Goal: Information Seeking & Learning: Learn about a topic

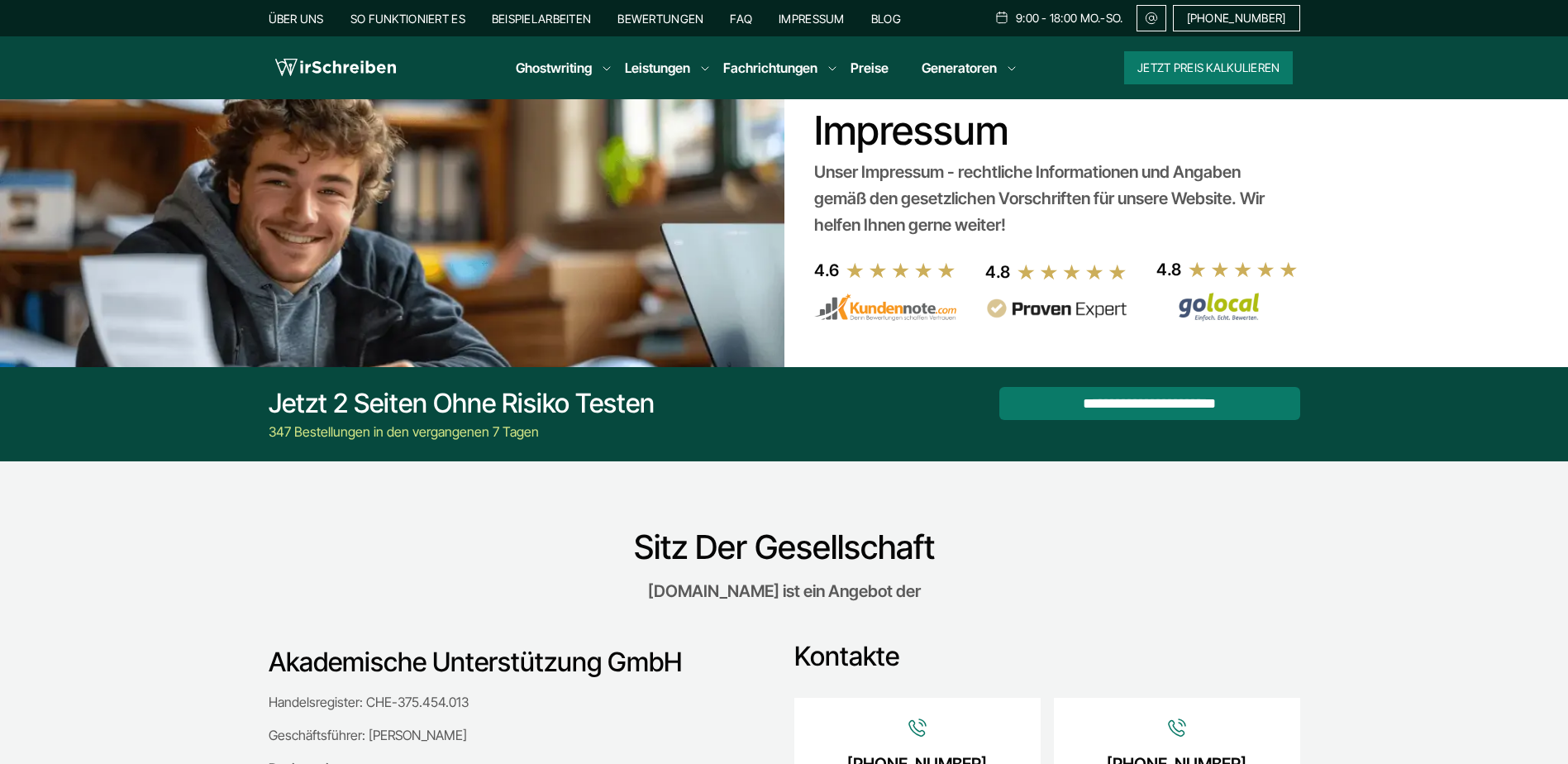
click at [532, 13] on link "Beispielarbeiten" at bounding box center [541, 18] width 99 height 14
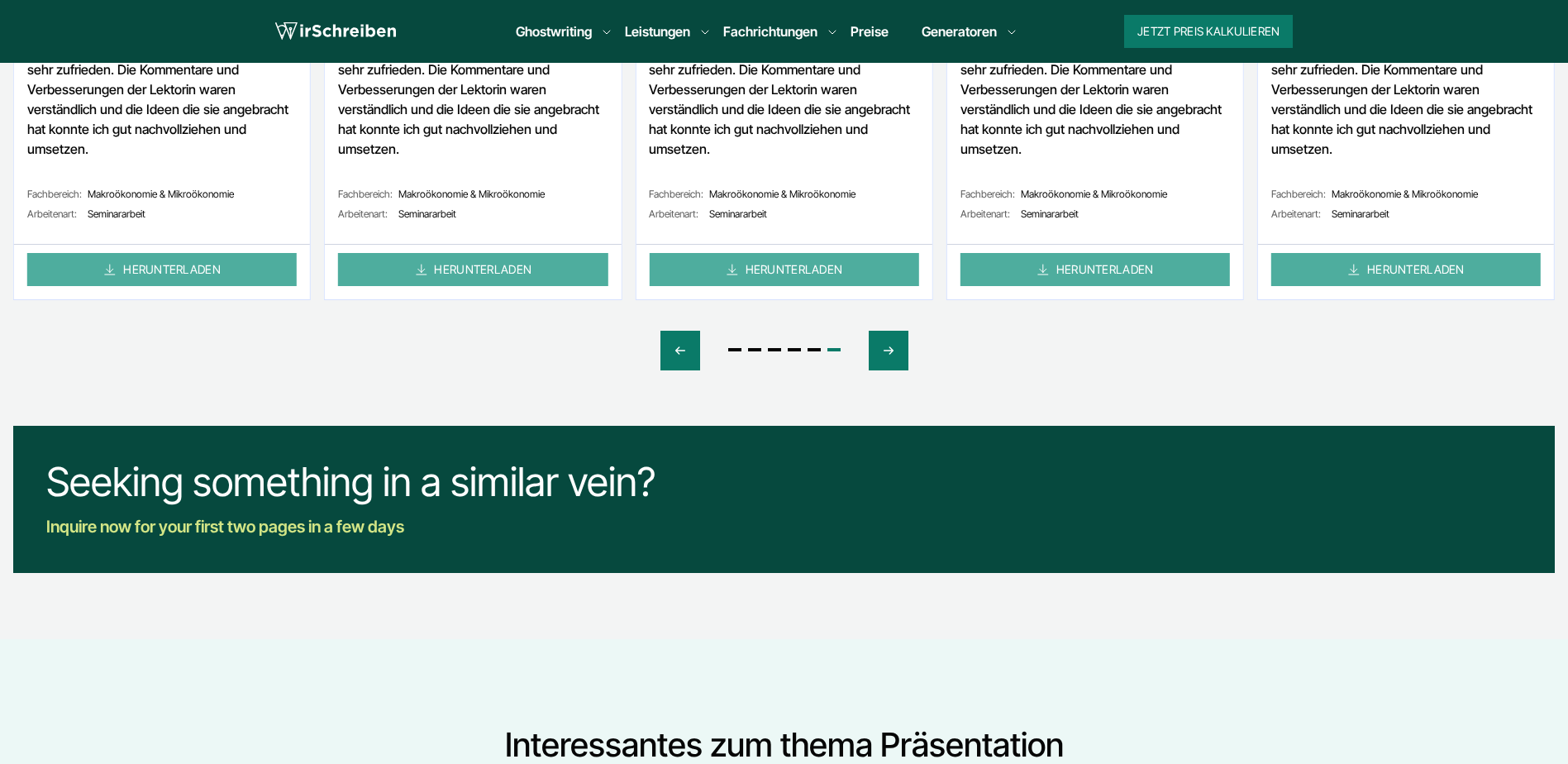
scroll to position [909, 0]
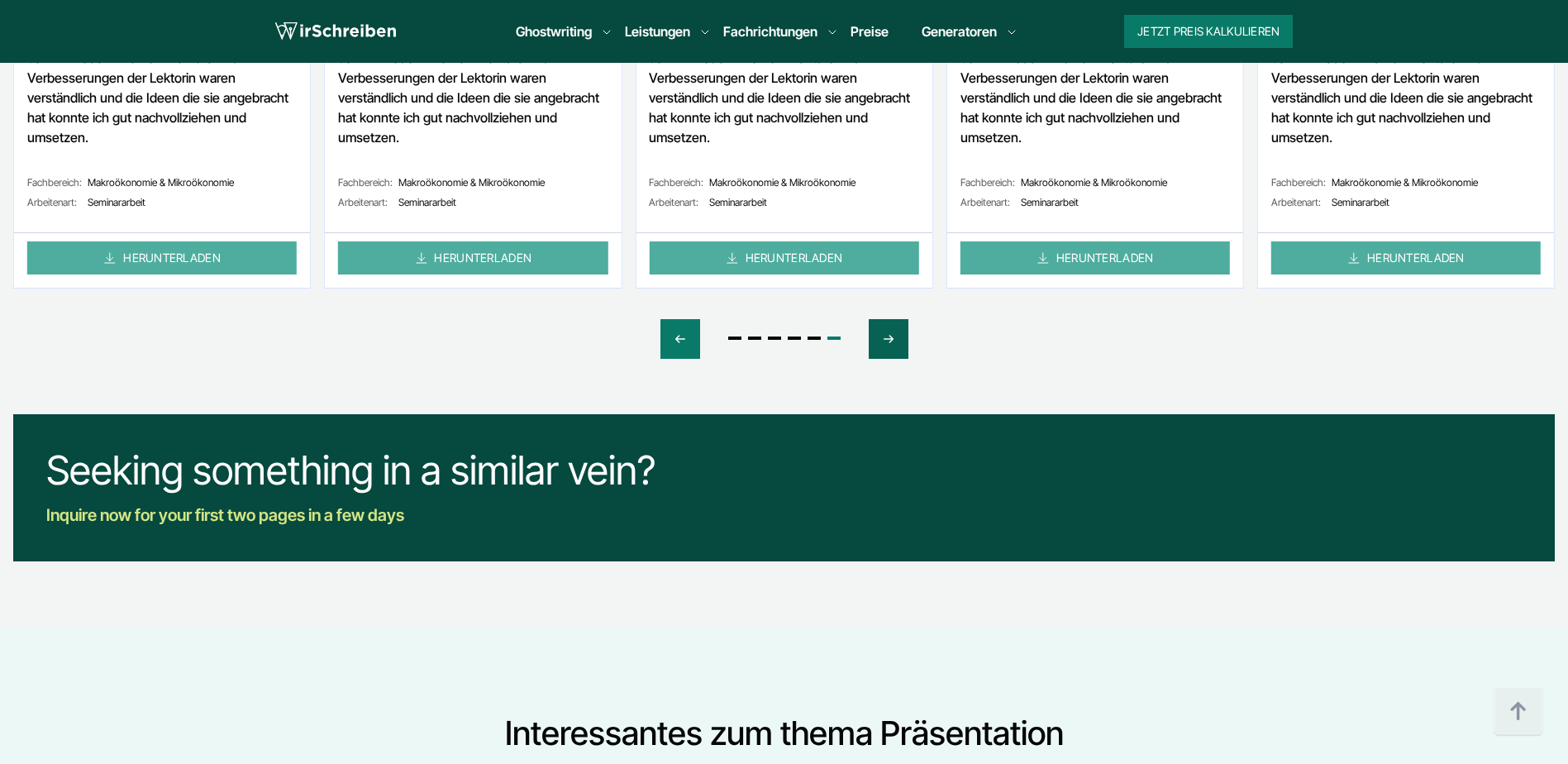
click at [903, 339] on div "Next slide" at bounding box center [889, 339] width 40 height 40
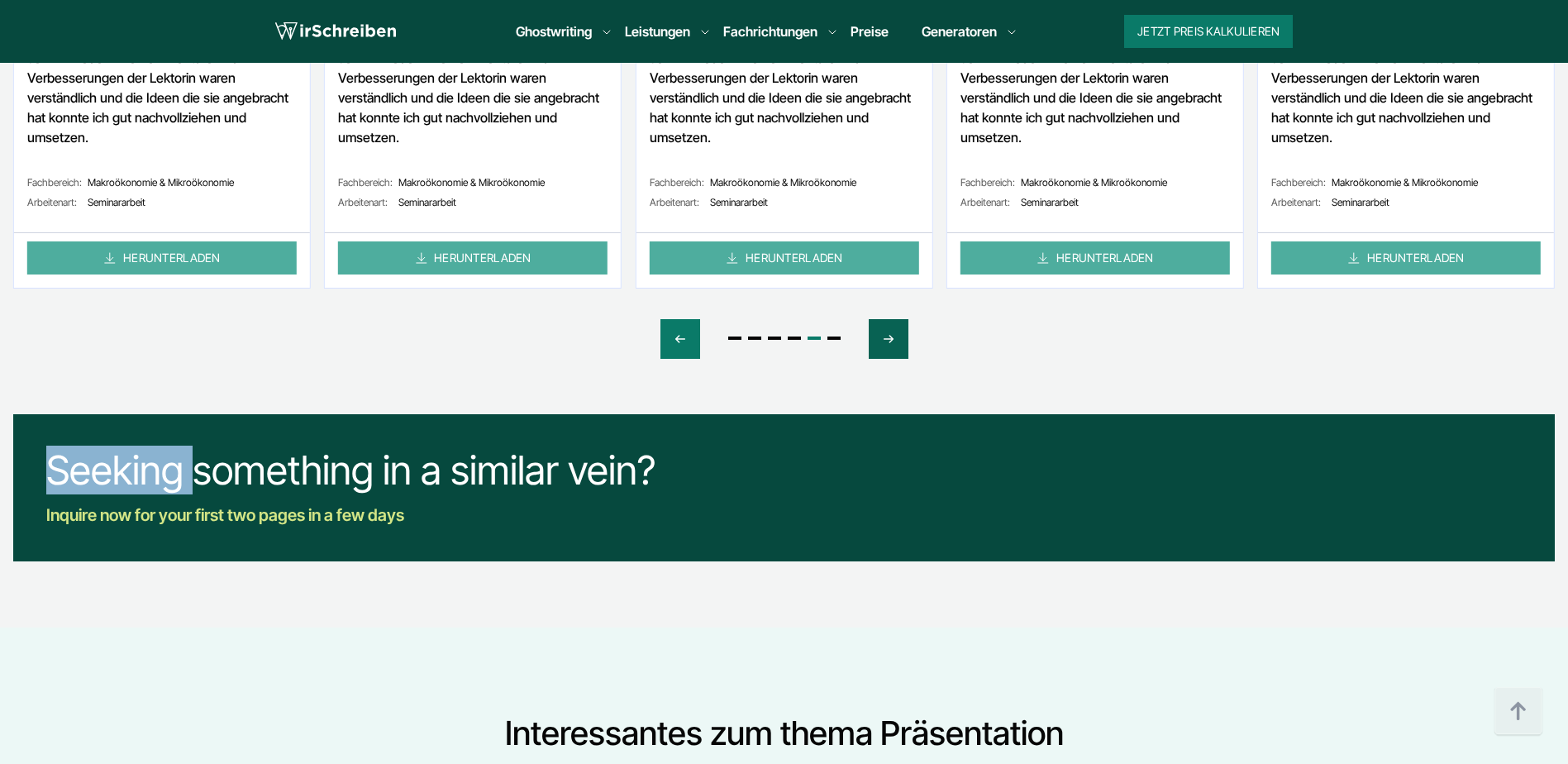
click at [903, 339] on div "Next slide" at bounding box center [889, 339] width 40 height 40
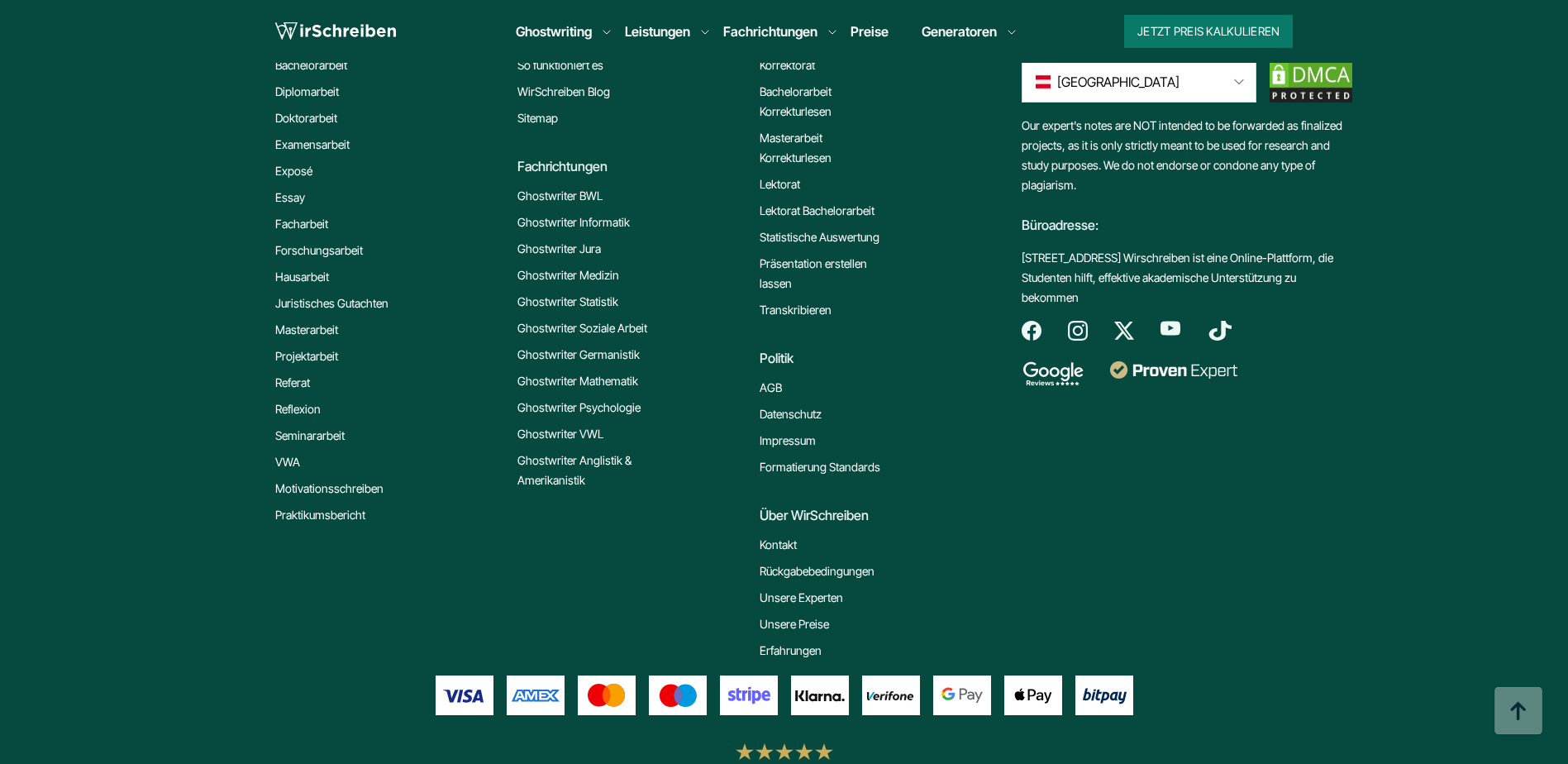
scroll to position [2728, 0]
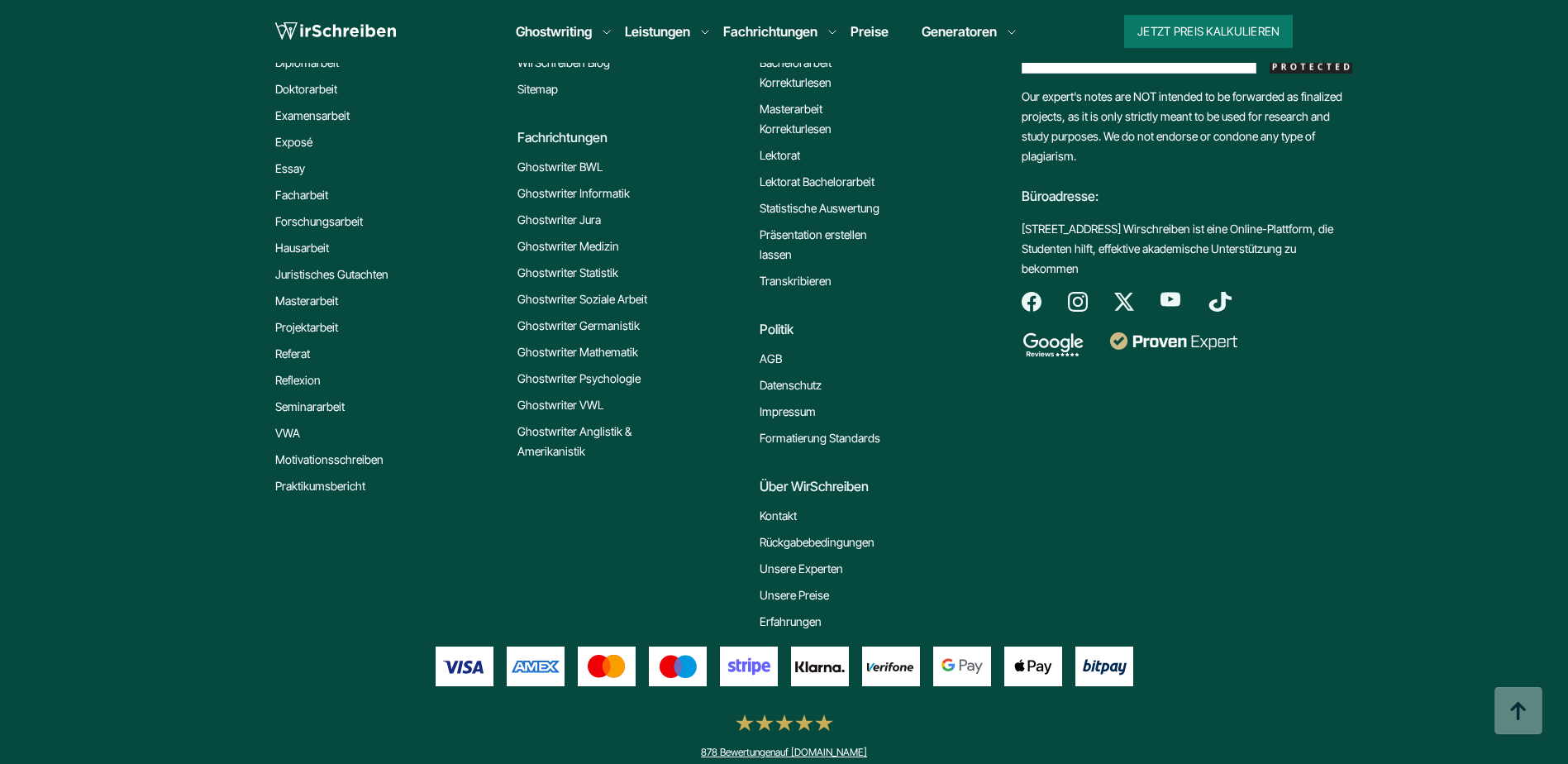
click at [834, 568] on link "Unsere Experten" at bounding box center [801, 568] width 84 height 20
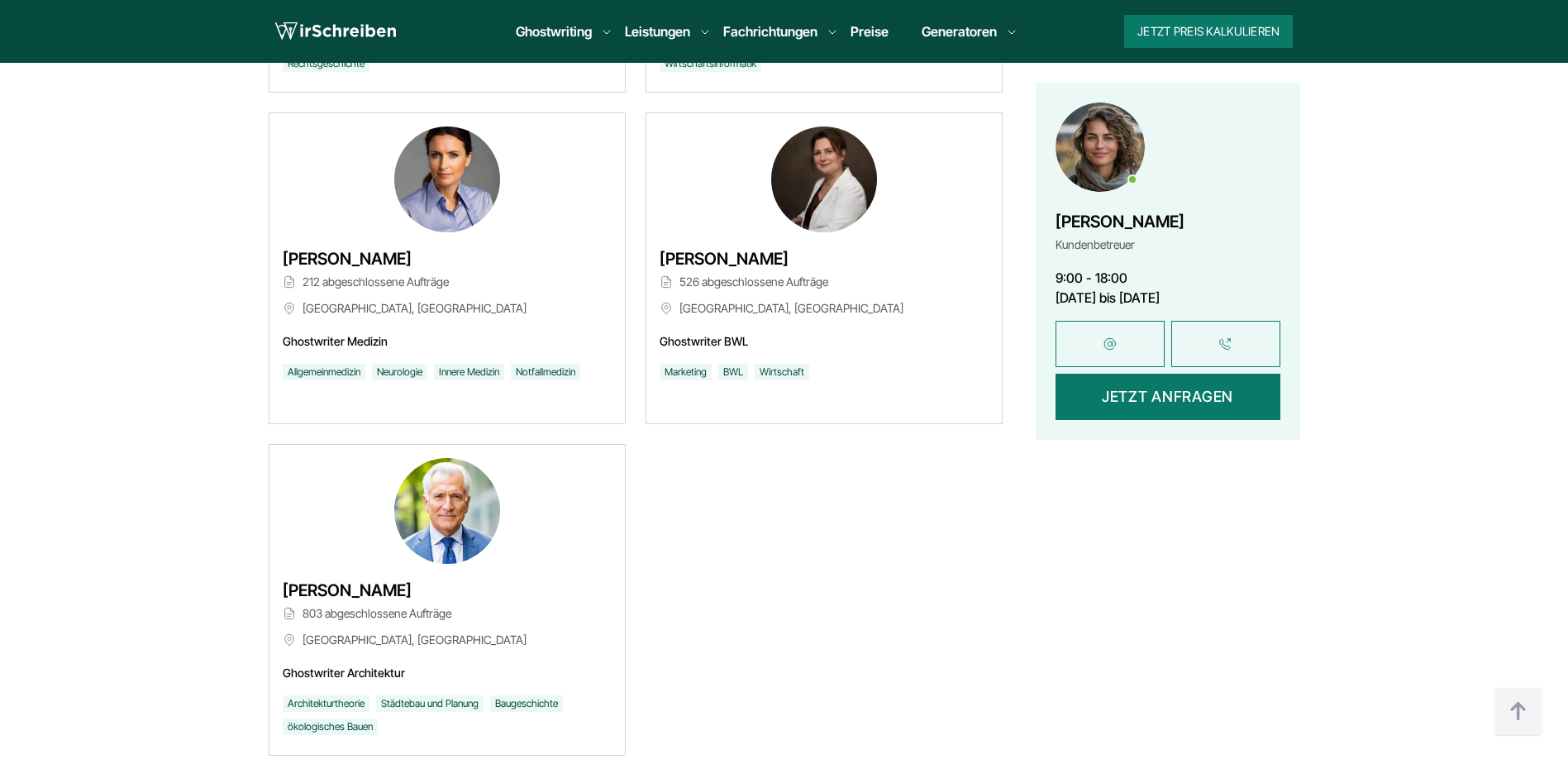
scroll to position [1322, 0]
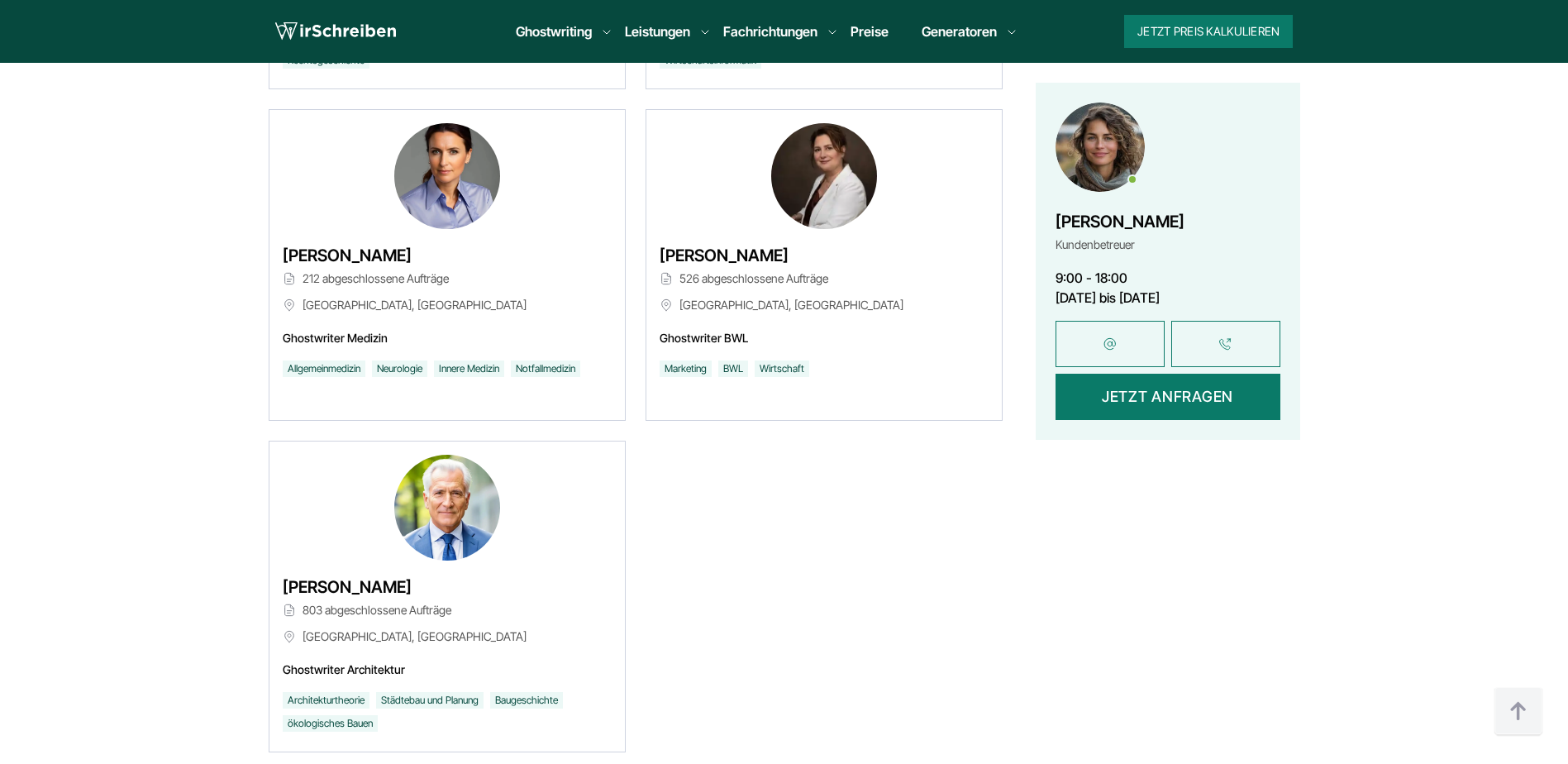
click at [328, 585] on span "Matthias Schuster" at bounding box center [447, 587] width 329 height 26
click at [451, 525] on img at bounding box center [447, 507] width 106 height 106
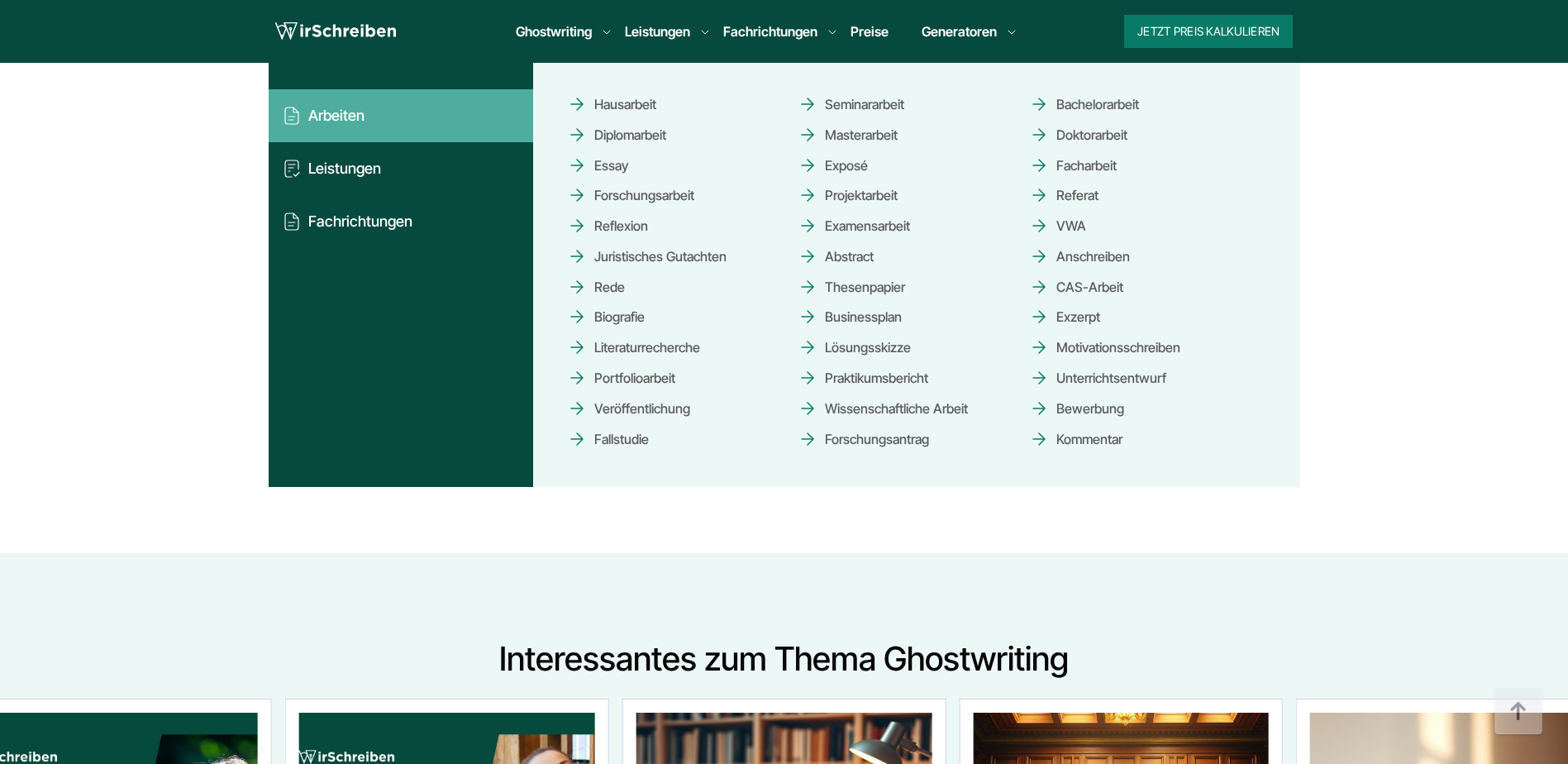
scroll to position [2683, 0]
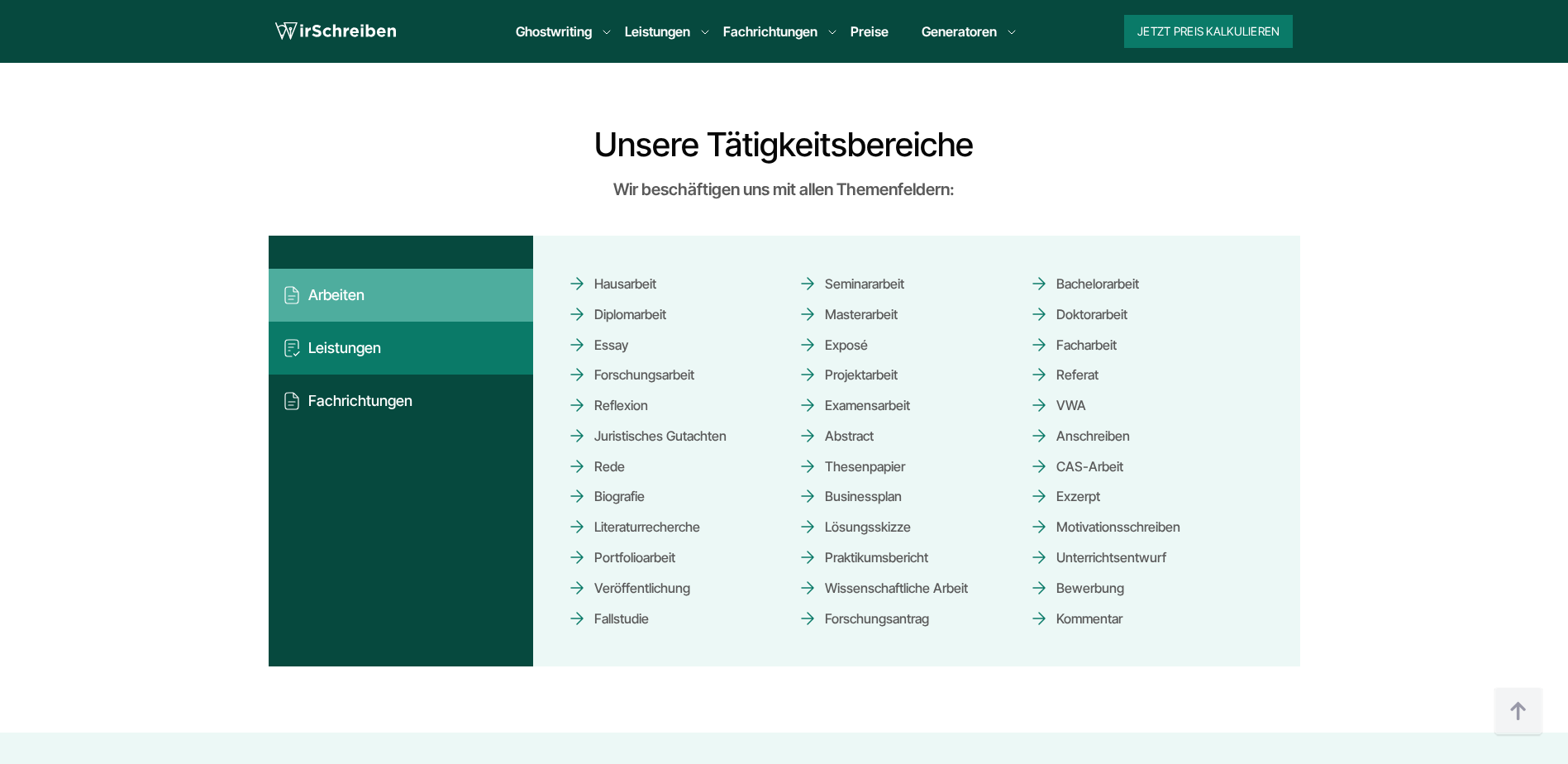
click at [392, 331] on button "Leistungen" at bounding box center [401, 348] width 264 height 53
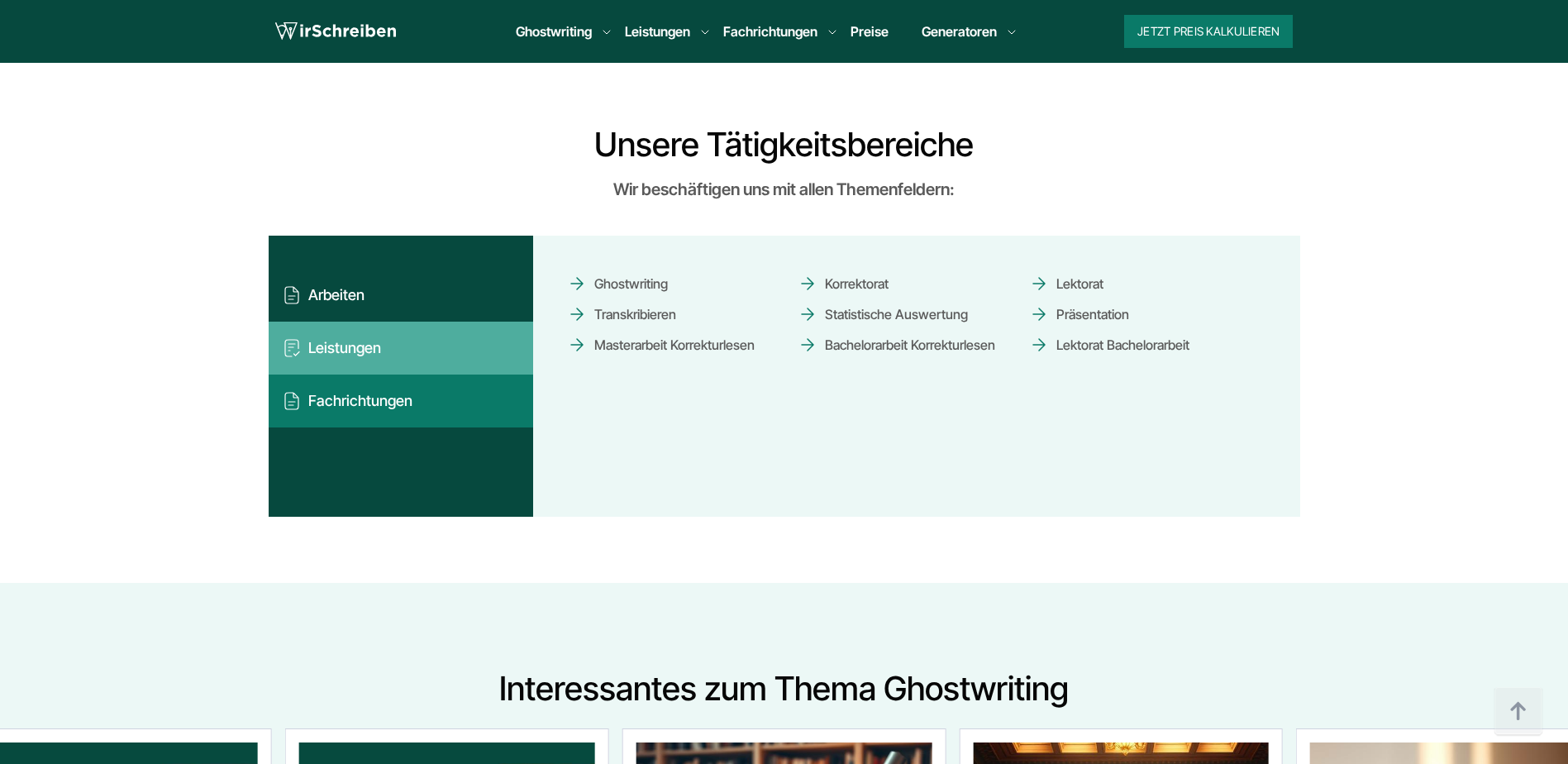
click at [392, 379] on button "Fachrichtungen" at bounding box center [401, 401] width 264 height 53
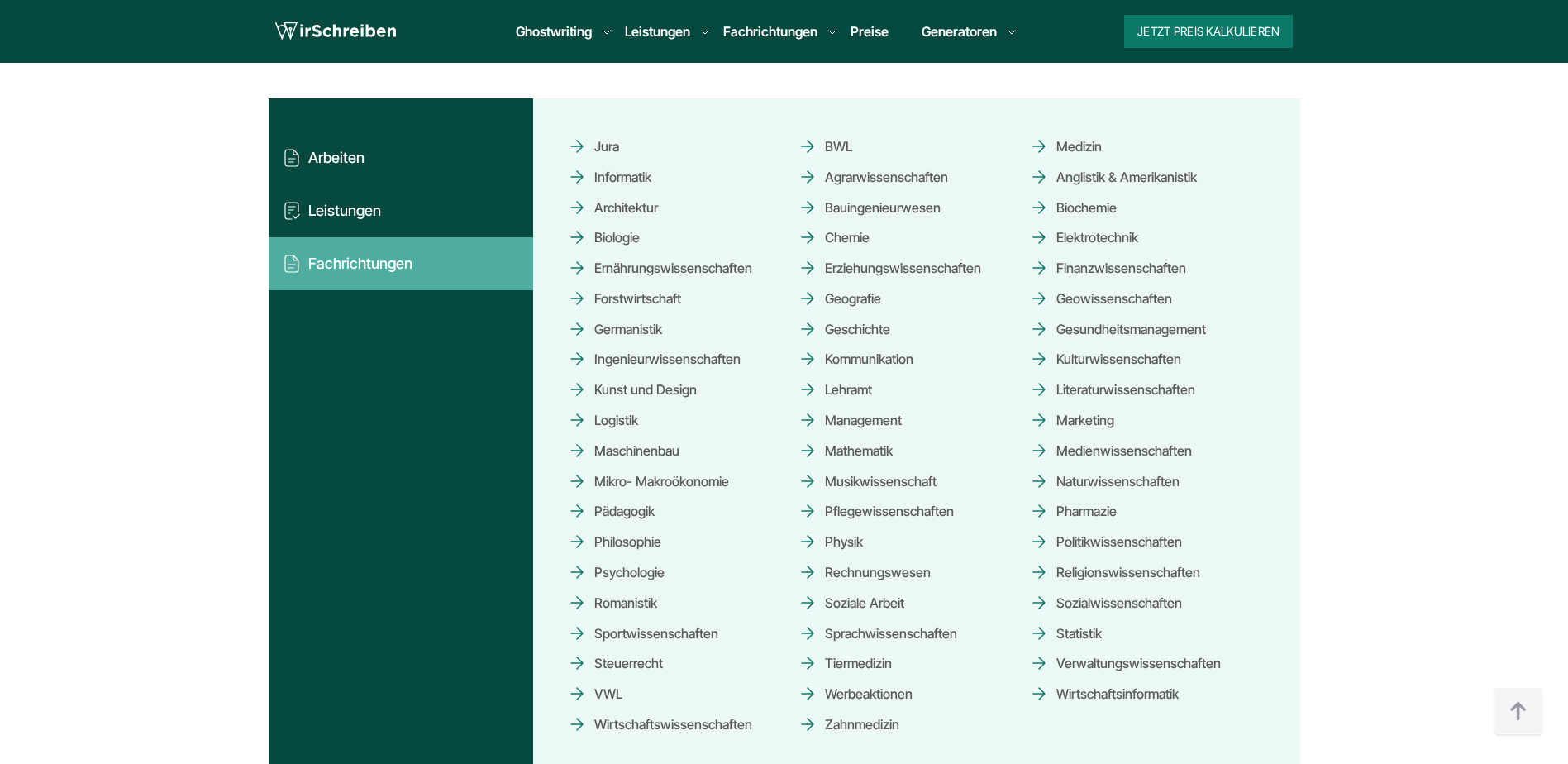
scroll to position [2848, 0]
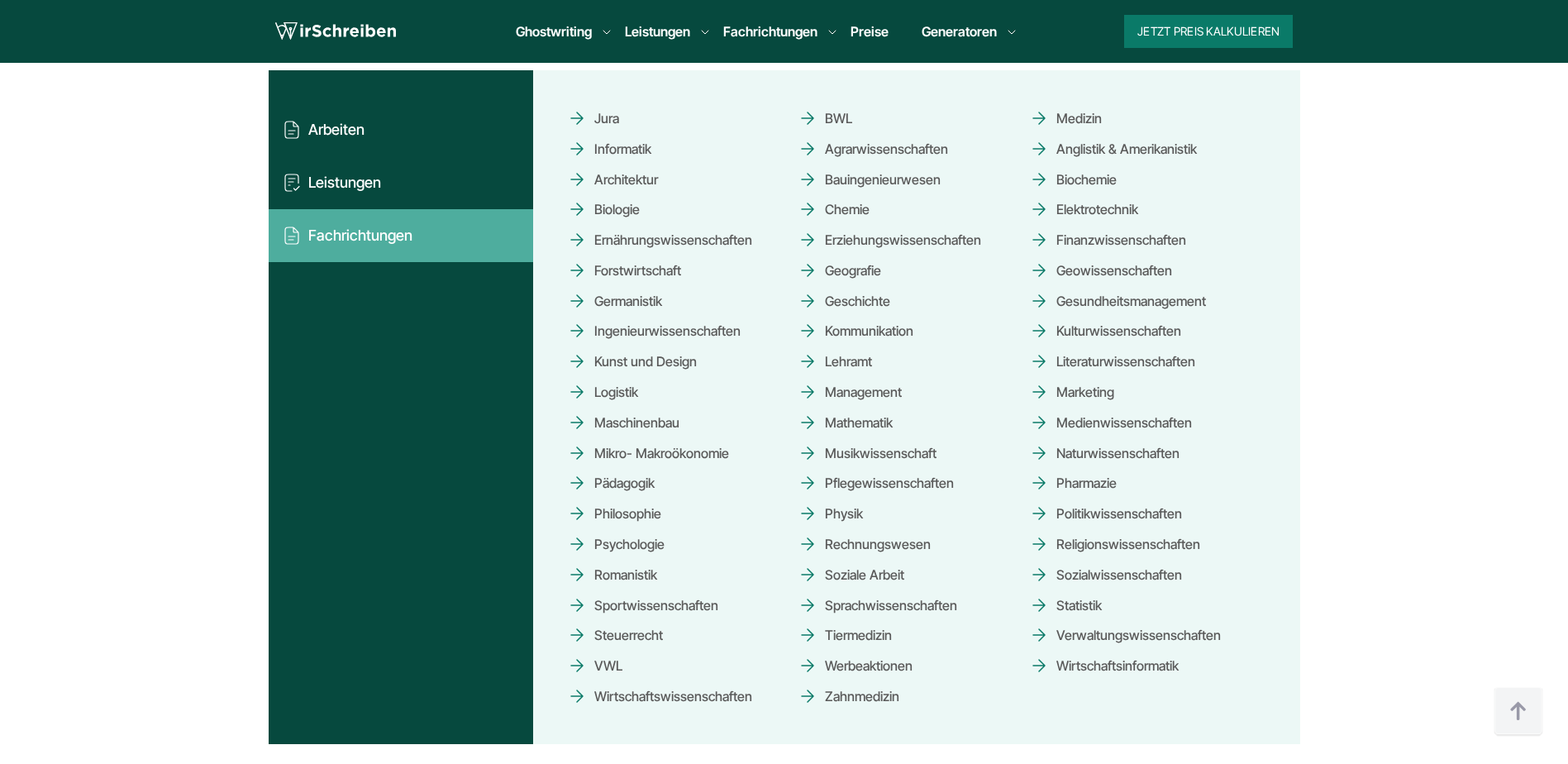
click at [641, 542] on link "Psychologie" at bounding box center [615, 544] width 97 height 29
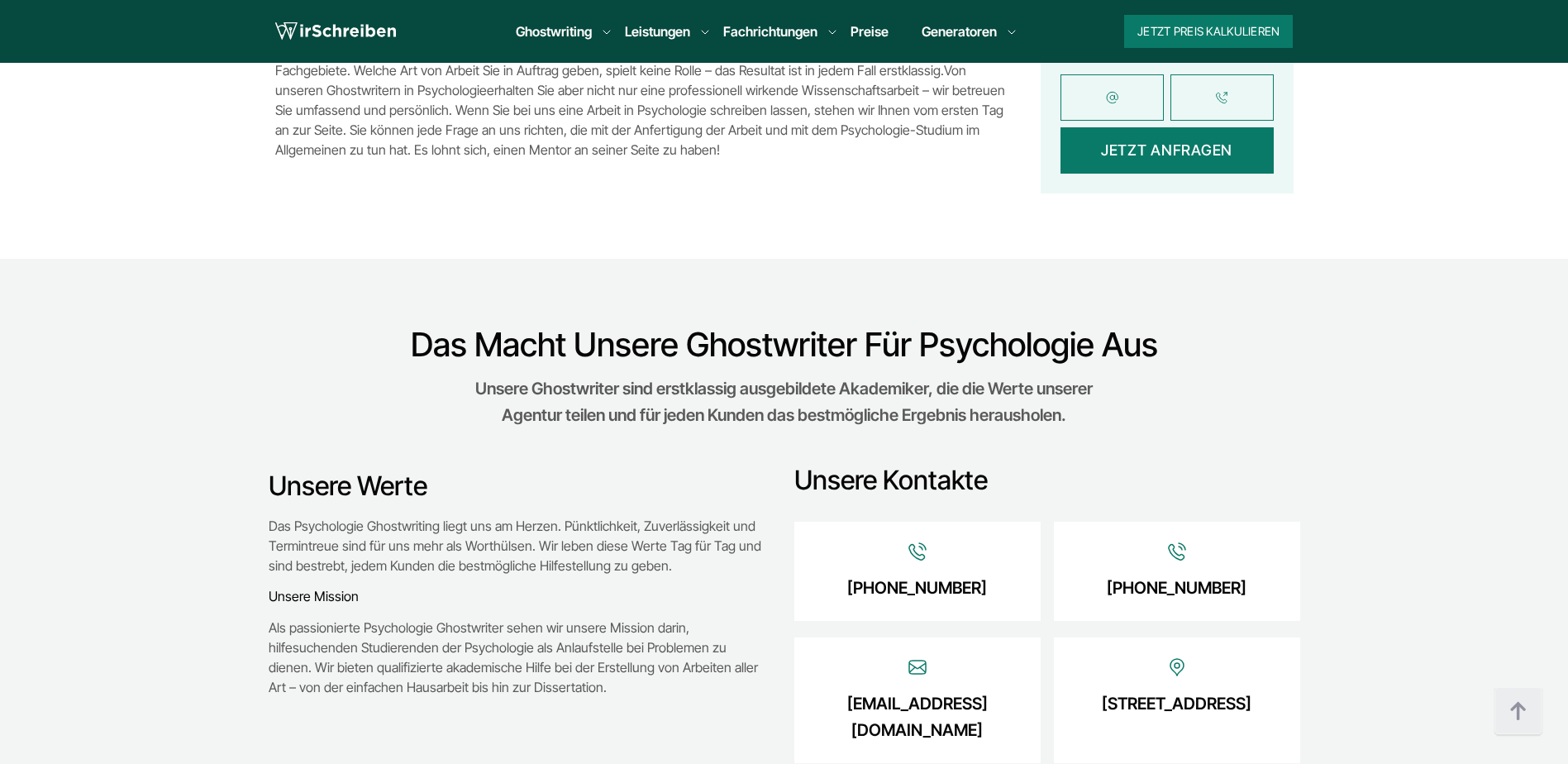
scroll to position [1984, 0]
